Goal: Navigation & Orientation: Find specific page/section

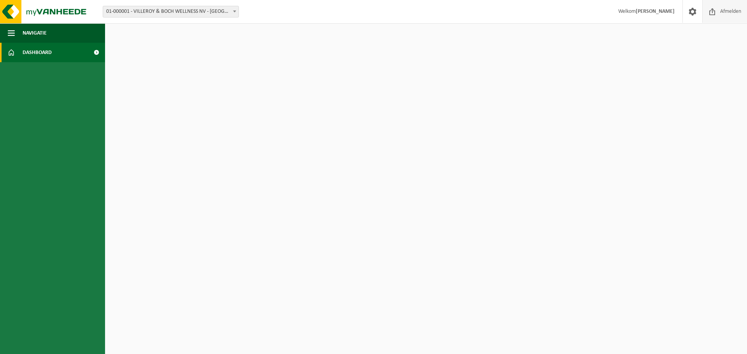
click at [734, 15] on span "Afmelden" at bounding box center [730, 11] width 25 height 23
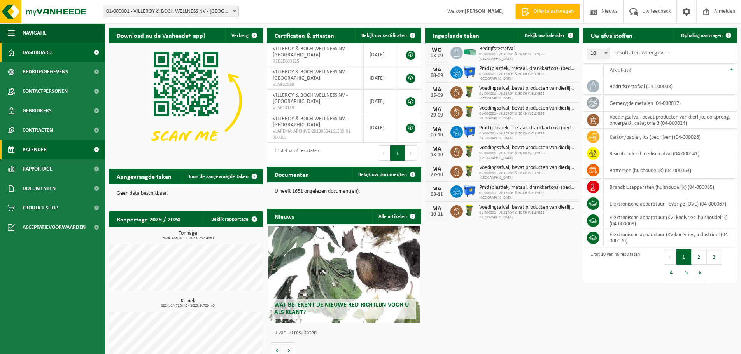
click at [23, 147] on span "Kalender" at bounding box center [35, 149] width 24 height 19
